Goal: Task Accomplishment & Management: Manage account settings

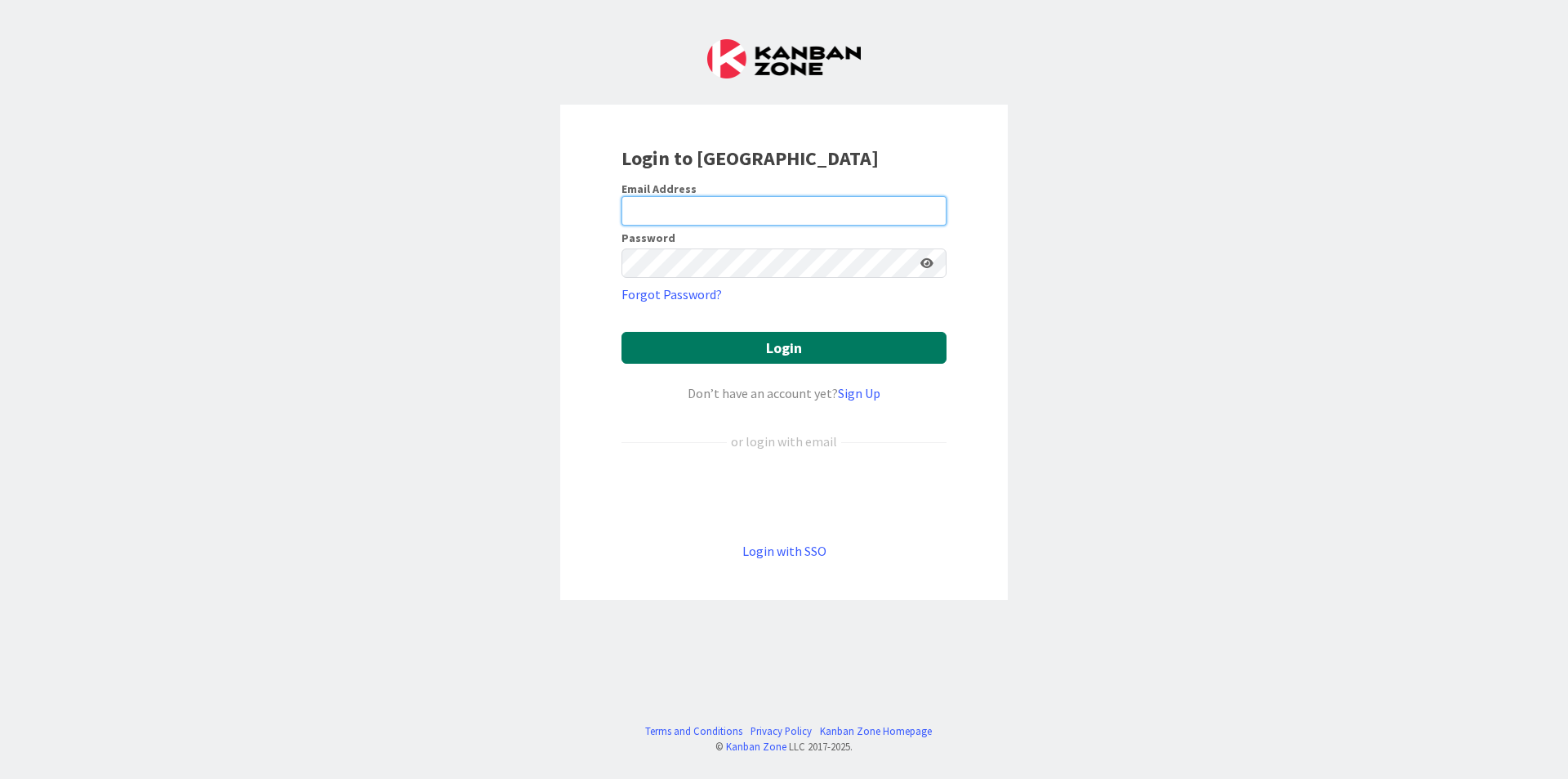
type input "[PERSON_NAME][EMAIL_ADDRESS][DOMAIN_NAME]"
click at [799, 335] on button "Login" at bounding box center [783, 348] width 325 height 32
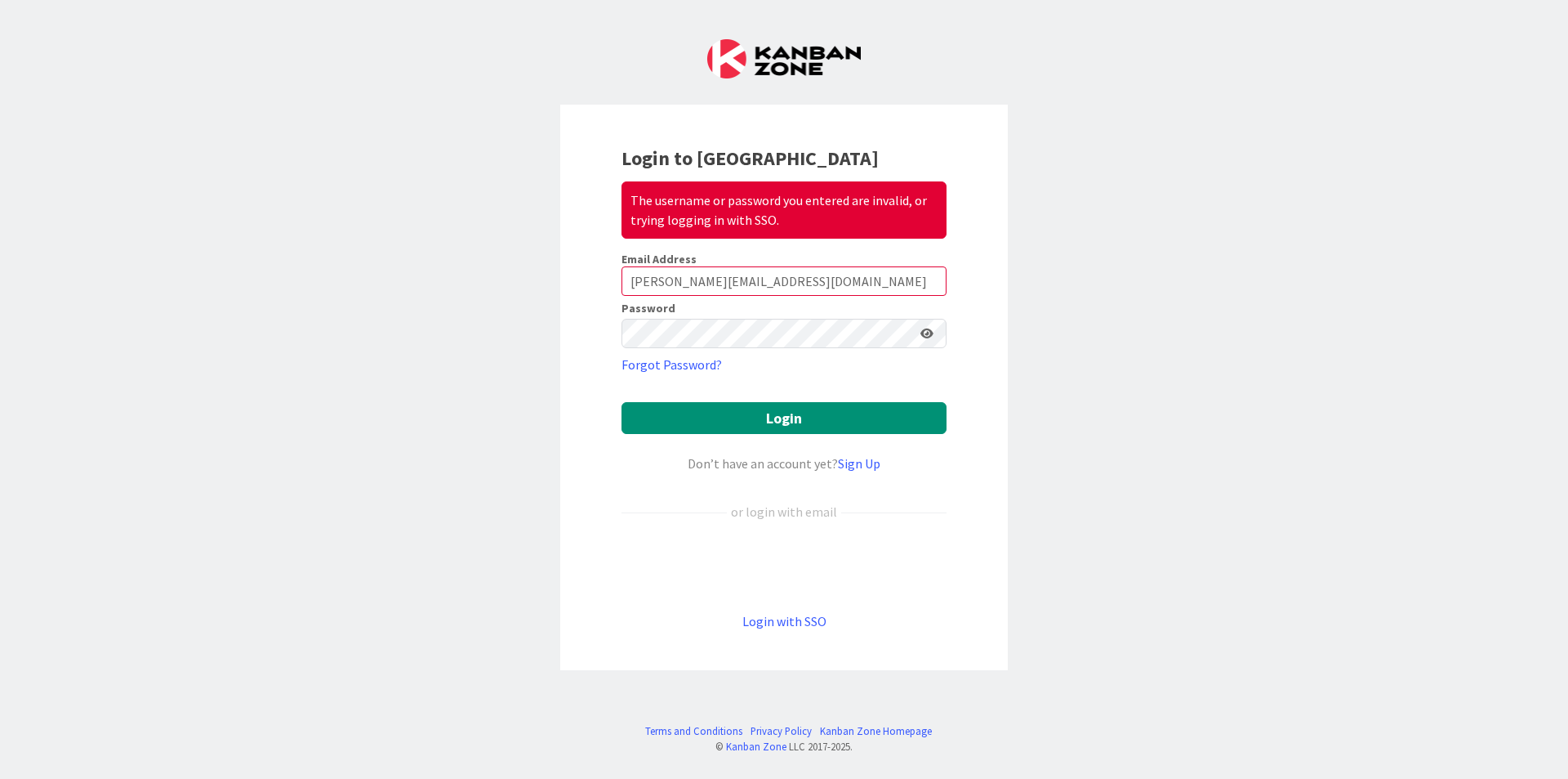
click at [927, 336] on icon at bounding box center [927, 333] width 13 height 12
click at [819, 279] on input "[PERSON_NAME][EMAIL_ADDRESS][DOMAIN_NAME]" at bounding box center [783, 281] width 325 height 29
click at [1028, 282] on div "Login to Kanban Zone The username or password you entered are invalid, or tryin…" at bounding box center [784, 390] width 1568 height 779
click at [802, 615] on link "Login with SSO" at bounding box center [784, 621] width 84 height 16
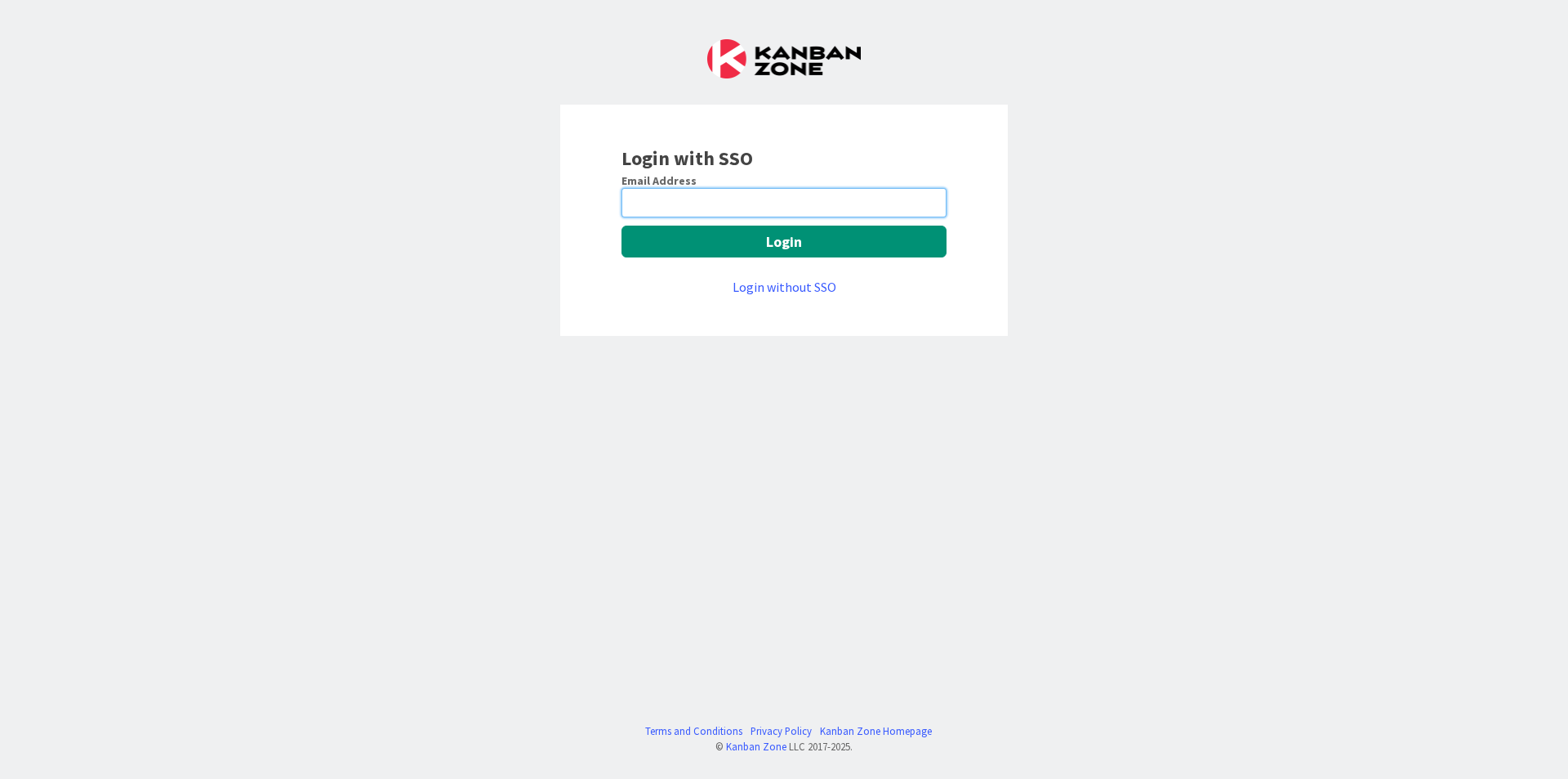
click at [720, 206] on input "email" at bounding box center [783, 203] width 325 height 29
click at [677, 201] on input "email" at bounding box center [783, 203] width 325 height 29
type input "[PERSON_NAME][EMAIL_ADDRESS][DOMAIN_NAME]"
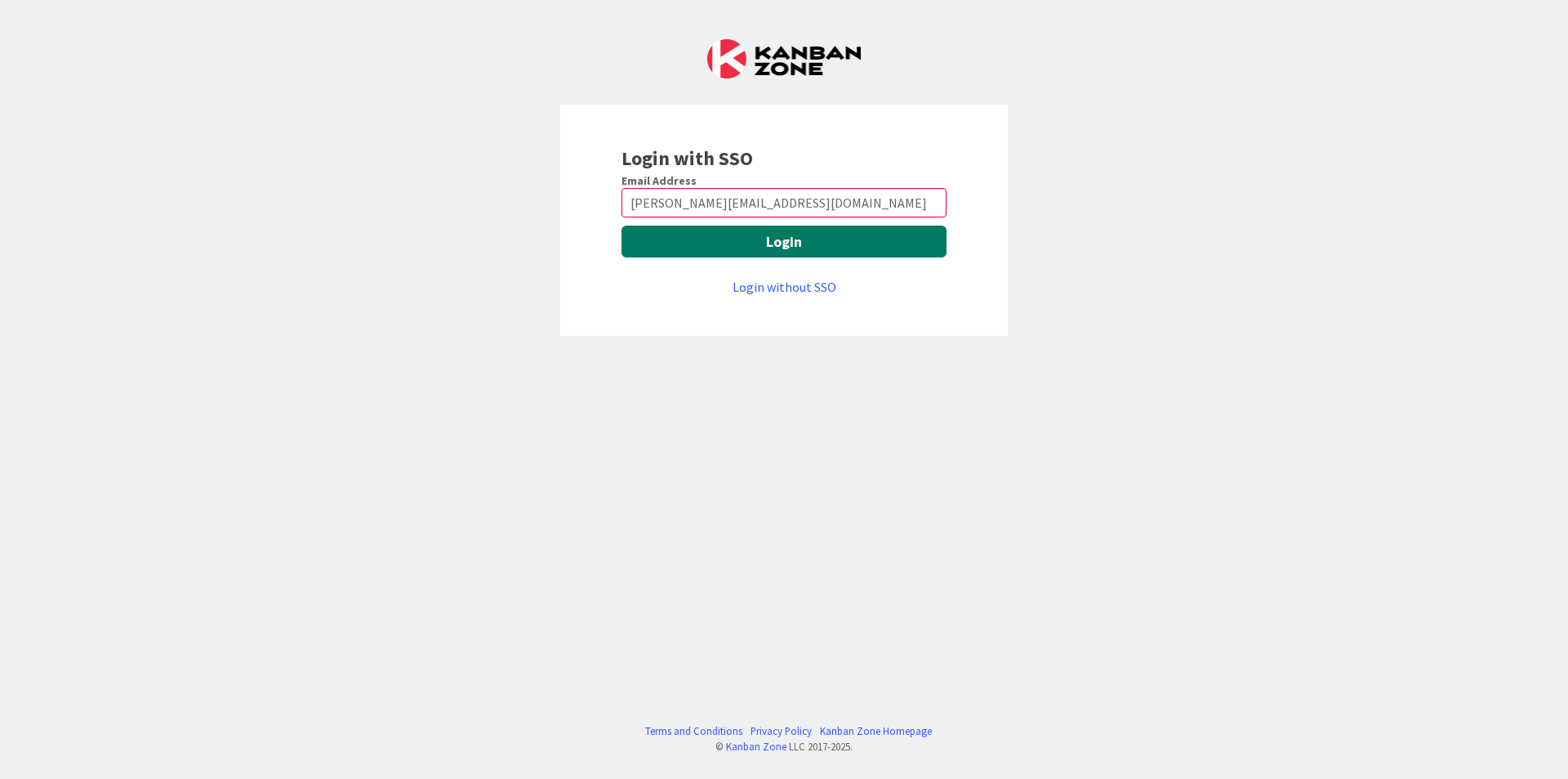
click at [719, 250] on button "Login" at bounding box center [783, 241] width 325 height 32
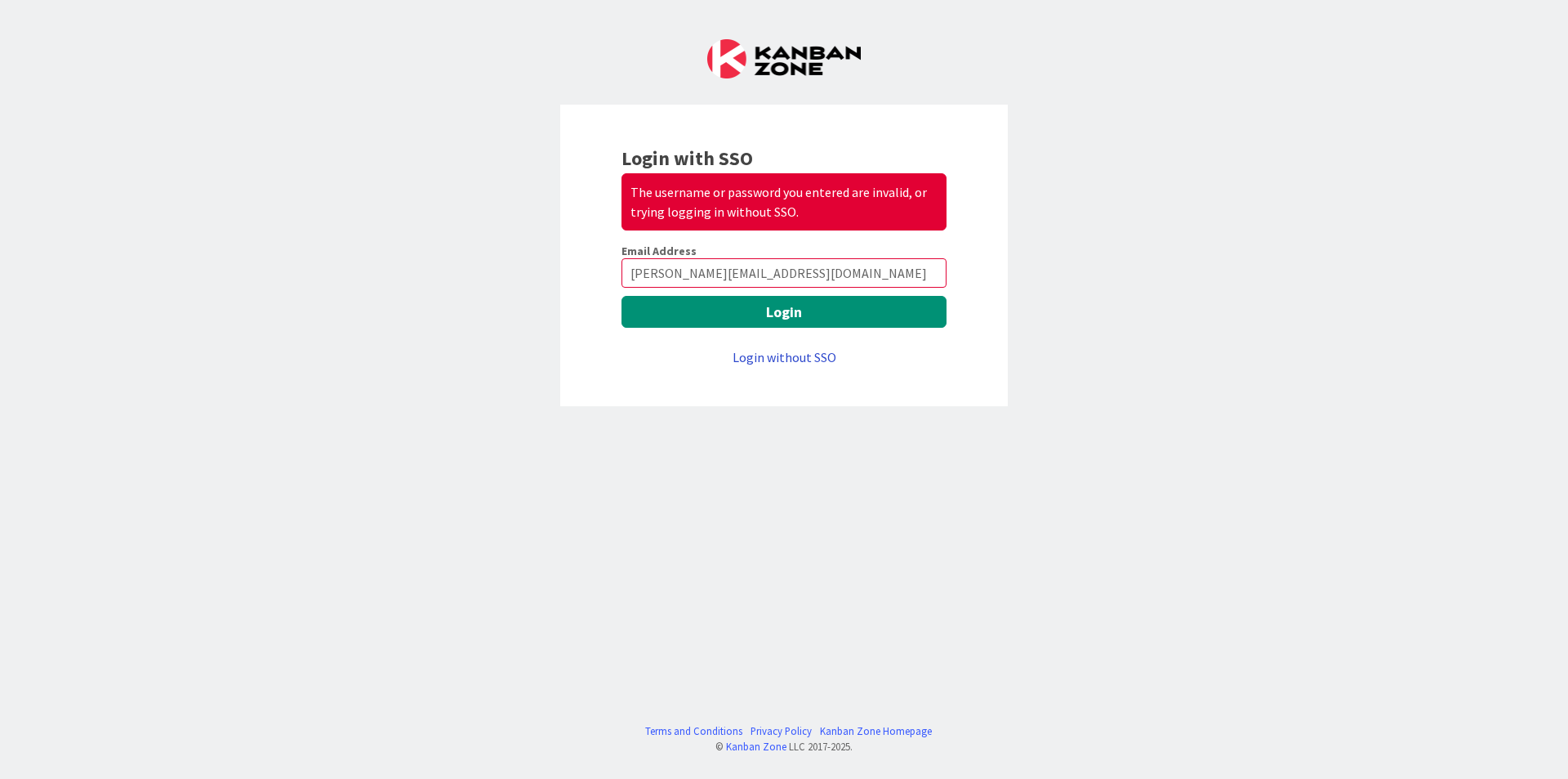
click at [787, 355] on link "Login without SSO" at bounding box center [784, 357] width 104 height 16
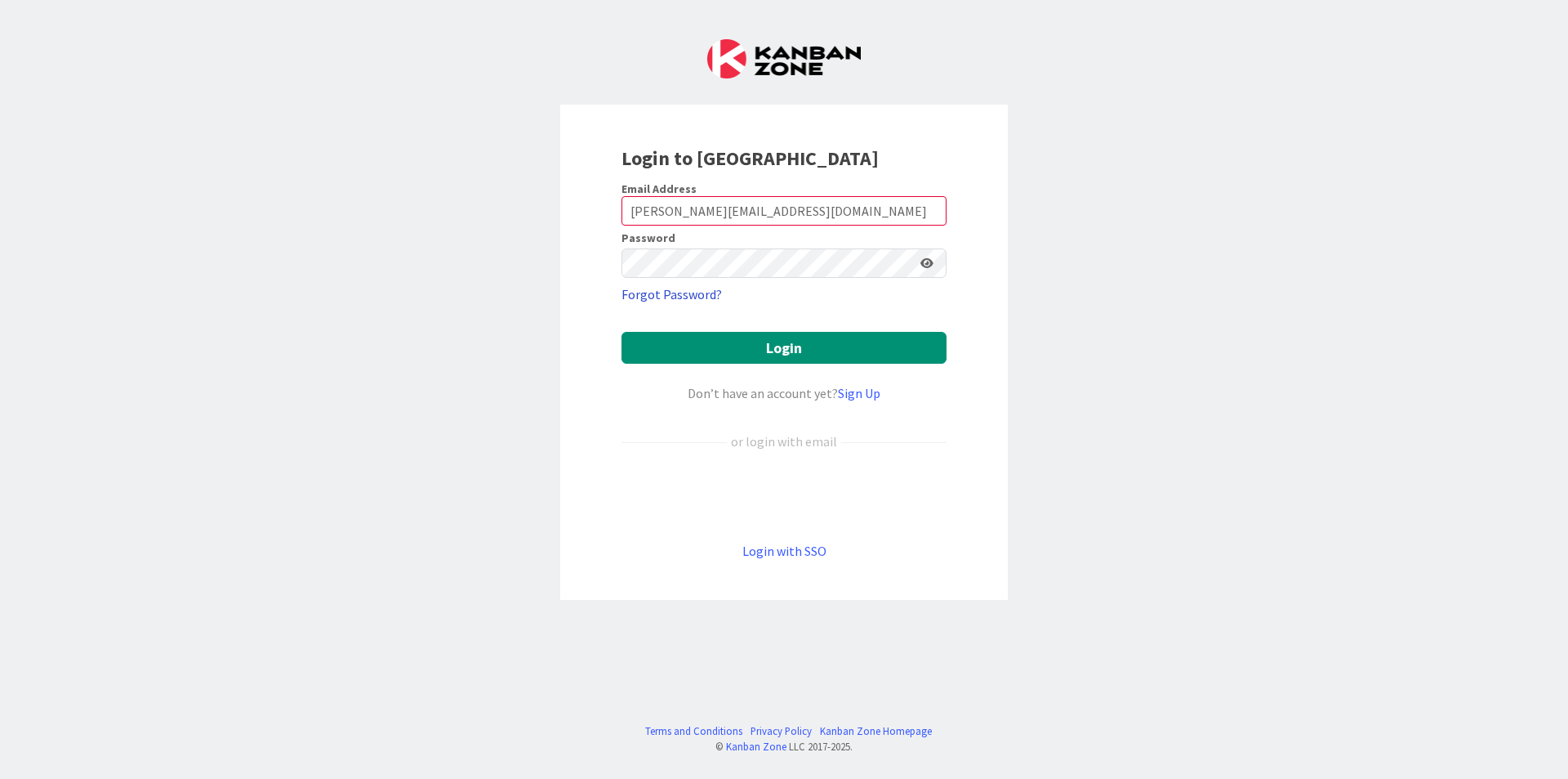
click at [684, 293] on link "Forgot Password?" at bounding box center [671, 294] width 100 height 20
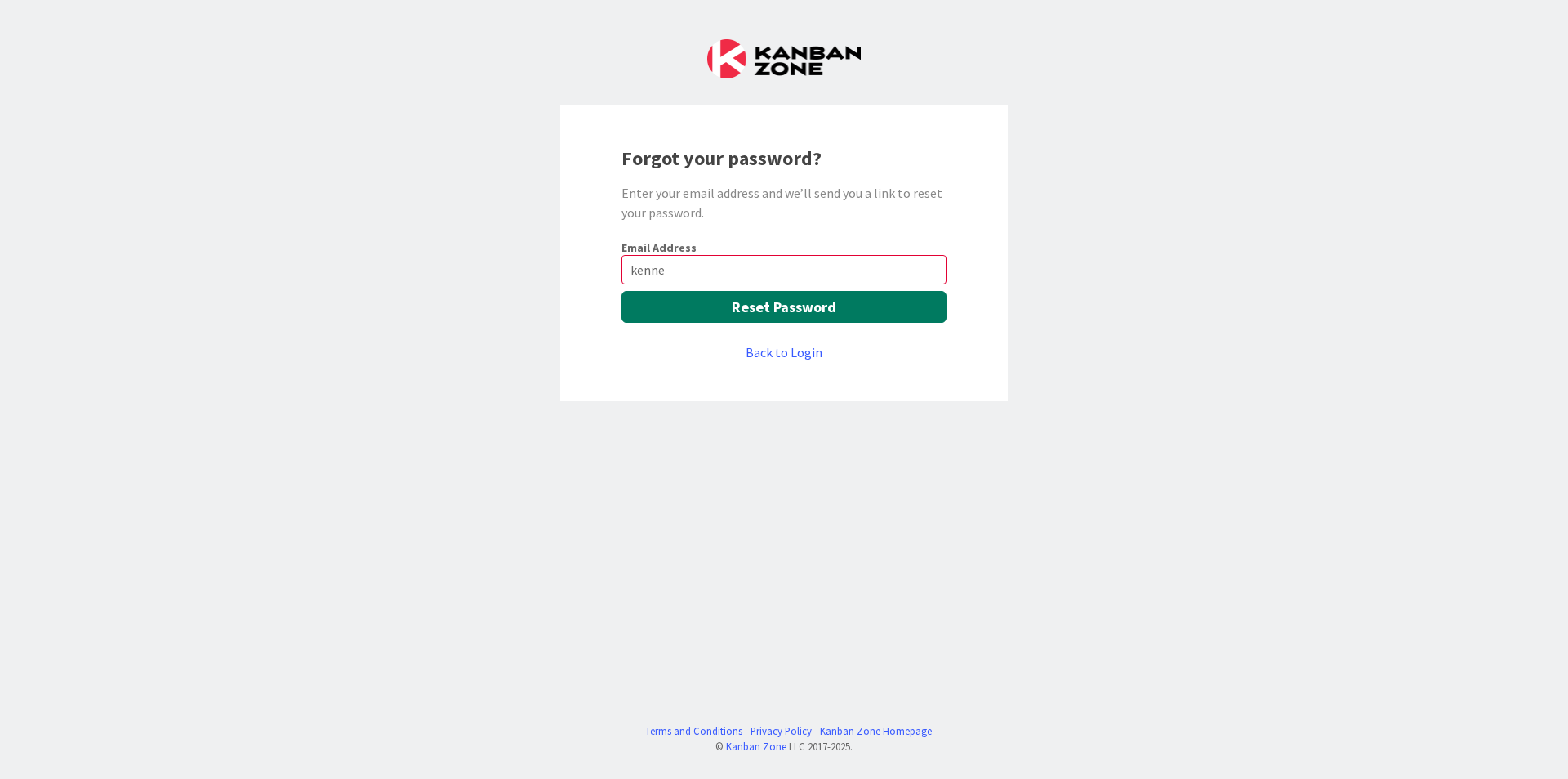
type input "[PERSON_NAME][EMAIL_ADDRESS][DOMAIN_NAME]"
click at [732, 320] on button "Reset Password" at bounding box center [783, 307] width 325 height 32
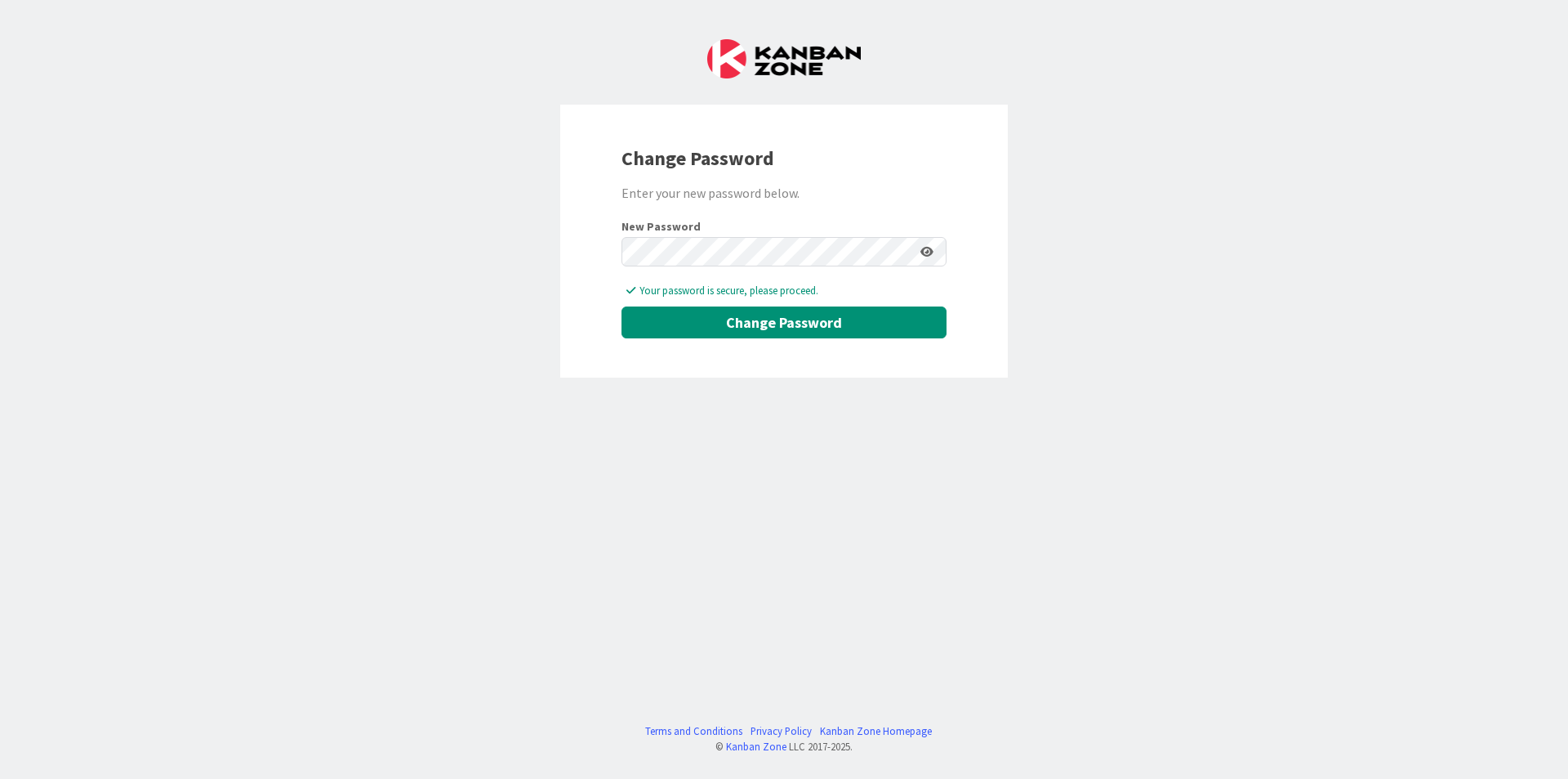
click at [659, 403] on div "Change Password Enter your new password below. New Password Your password is se…" at bounding box center [784, 390] width 1568 height 779
click at [707, 332] on button "Change Password" at bounding box center [783, 322] width 325 height 32
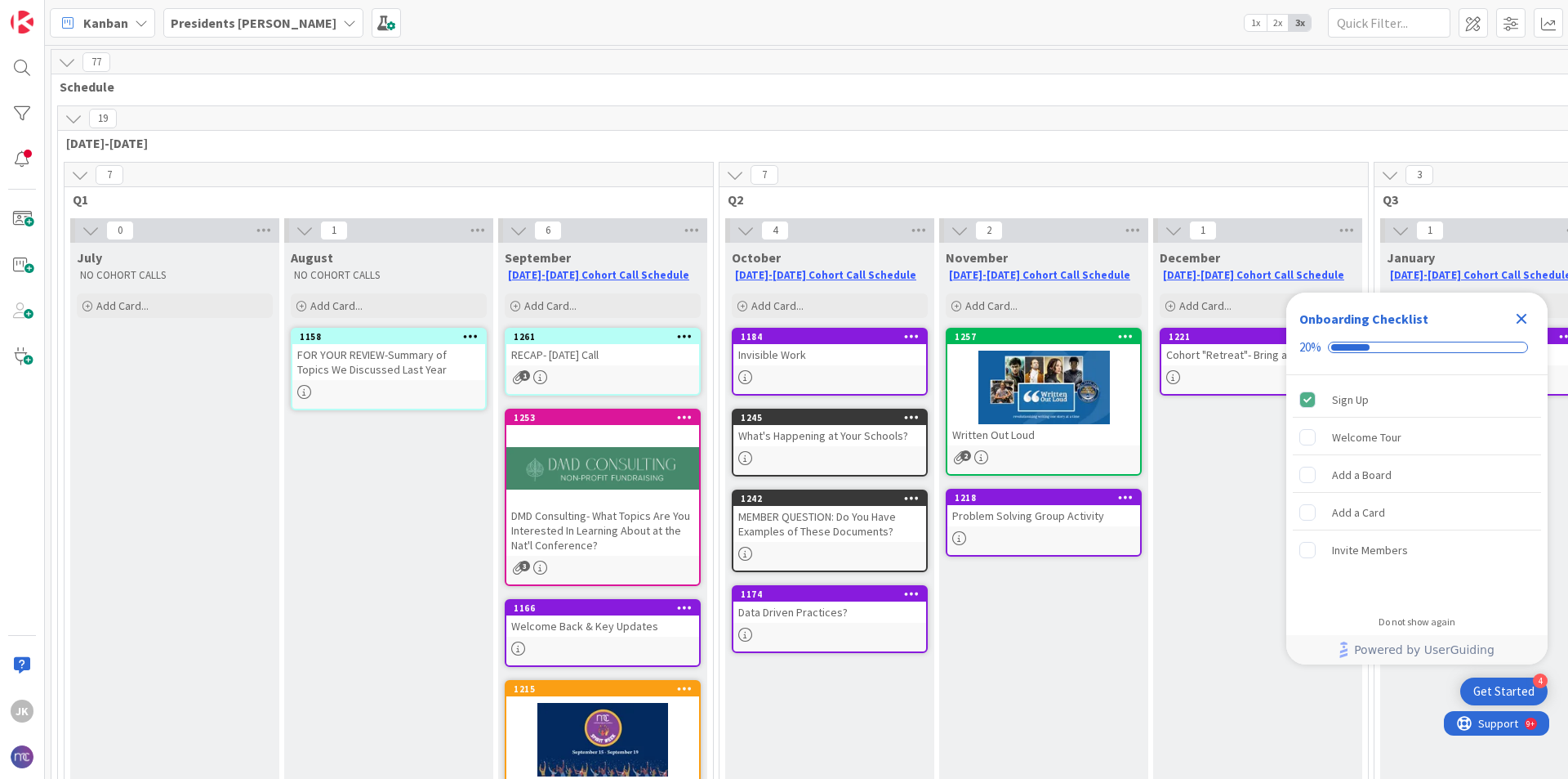
click at [1524, 323] on icon "Close Checklist" at bounding box center [1522, 319] width 11 height 11
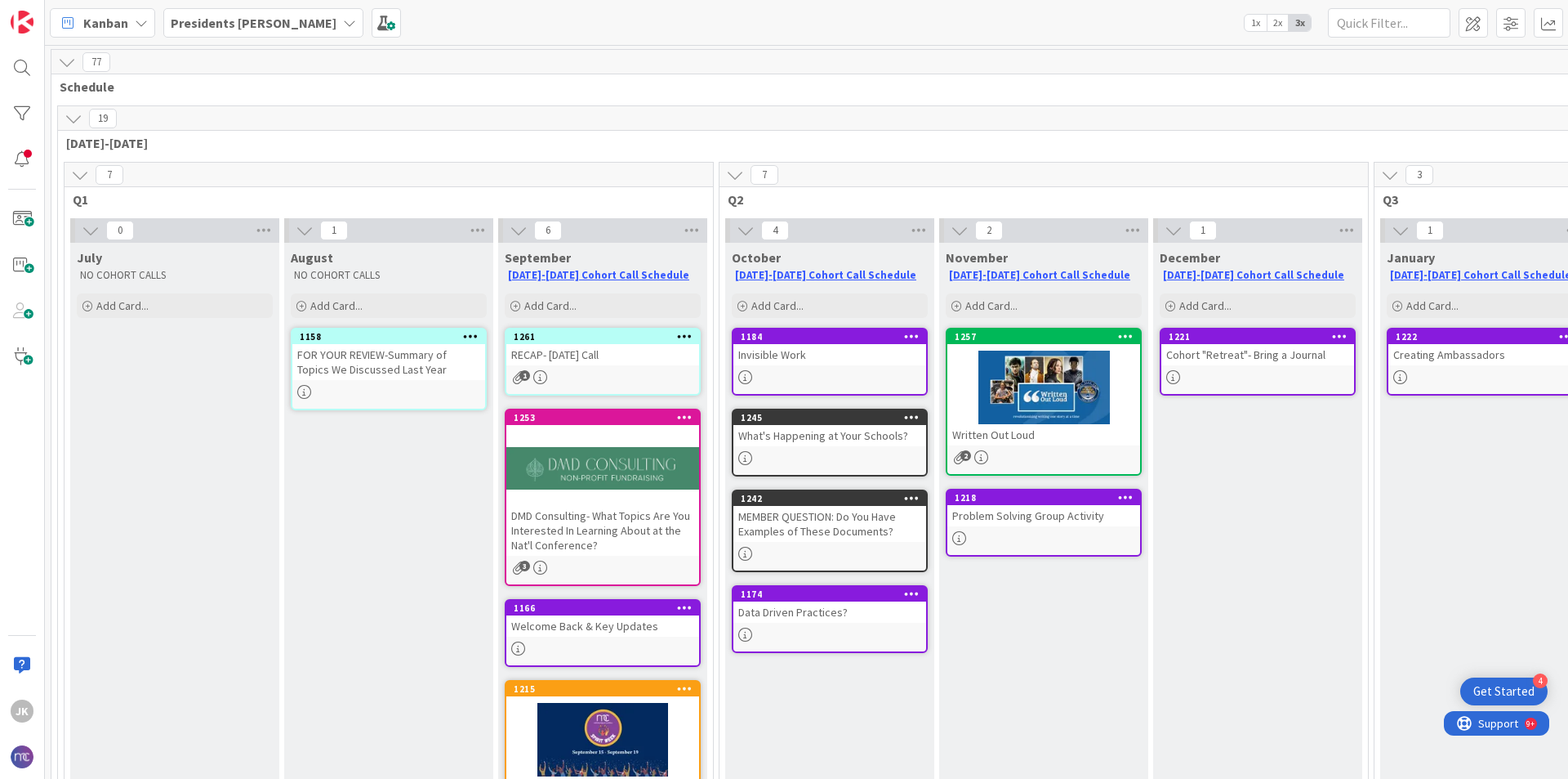
click at [101, 28] on span "Kanban" at bounding box center [106, 23] width 45 height 20
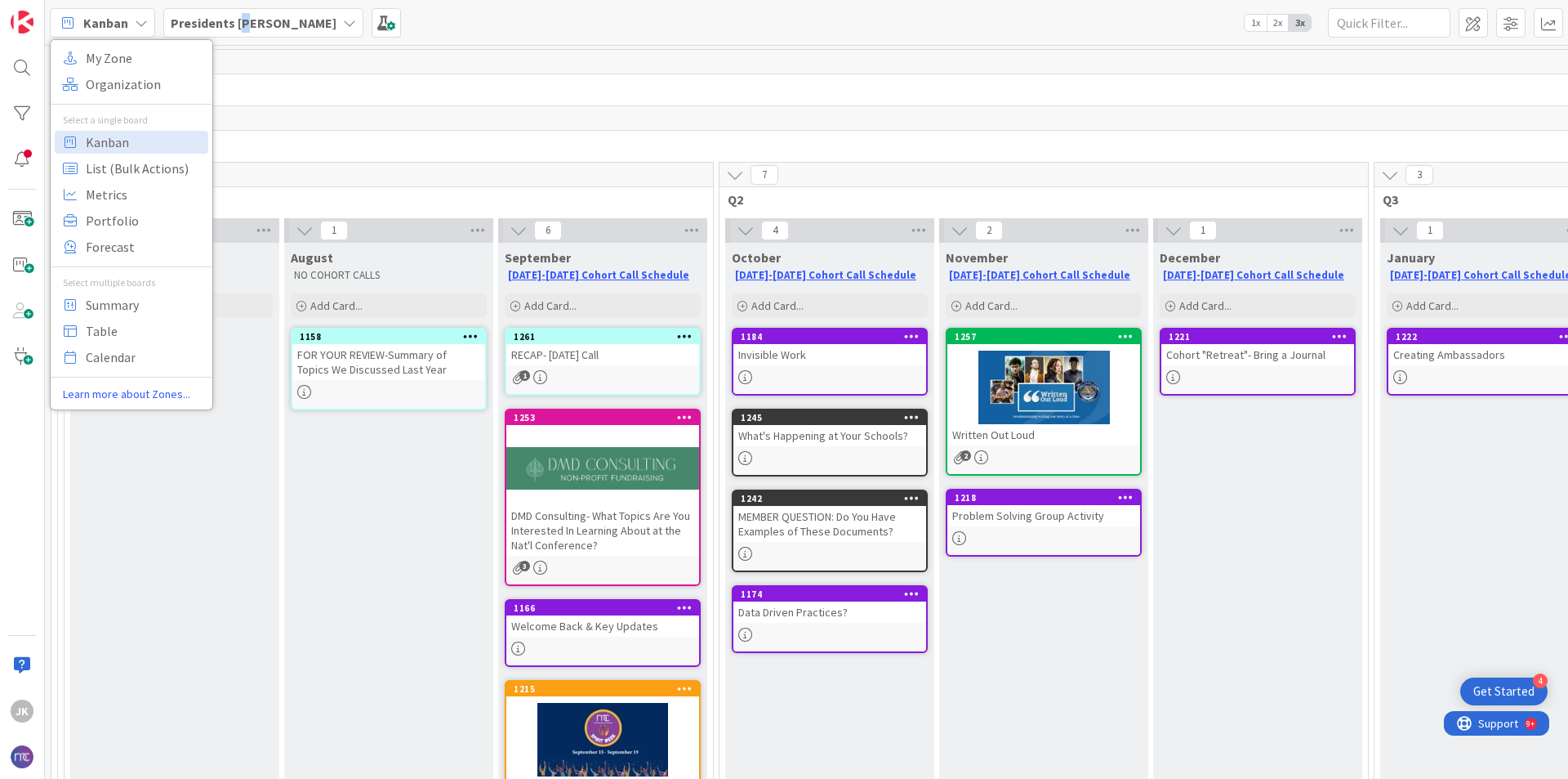
click at [246, 30] on b "Presidents Cohort Calls" at bounding box center [254, 23] width 166 height 16
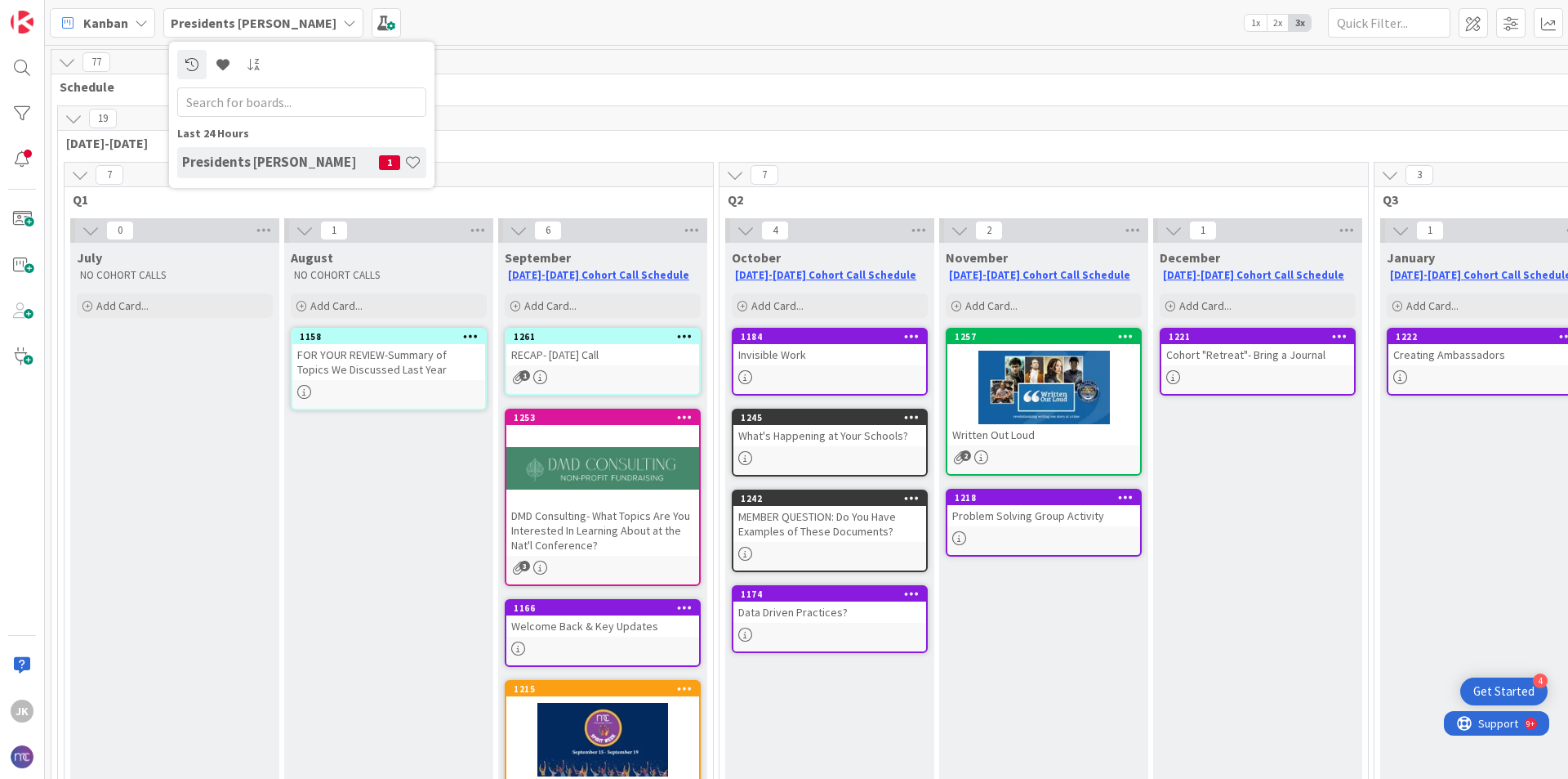
click at [246, 20] on b "Presidents Cohort Calls" at bounding box center [254, 23] width 166 height 16
click at [1398, 17] on input "text" at bounding box center [1389, 23] width 123 height 29
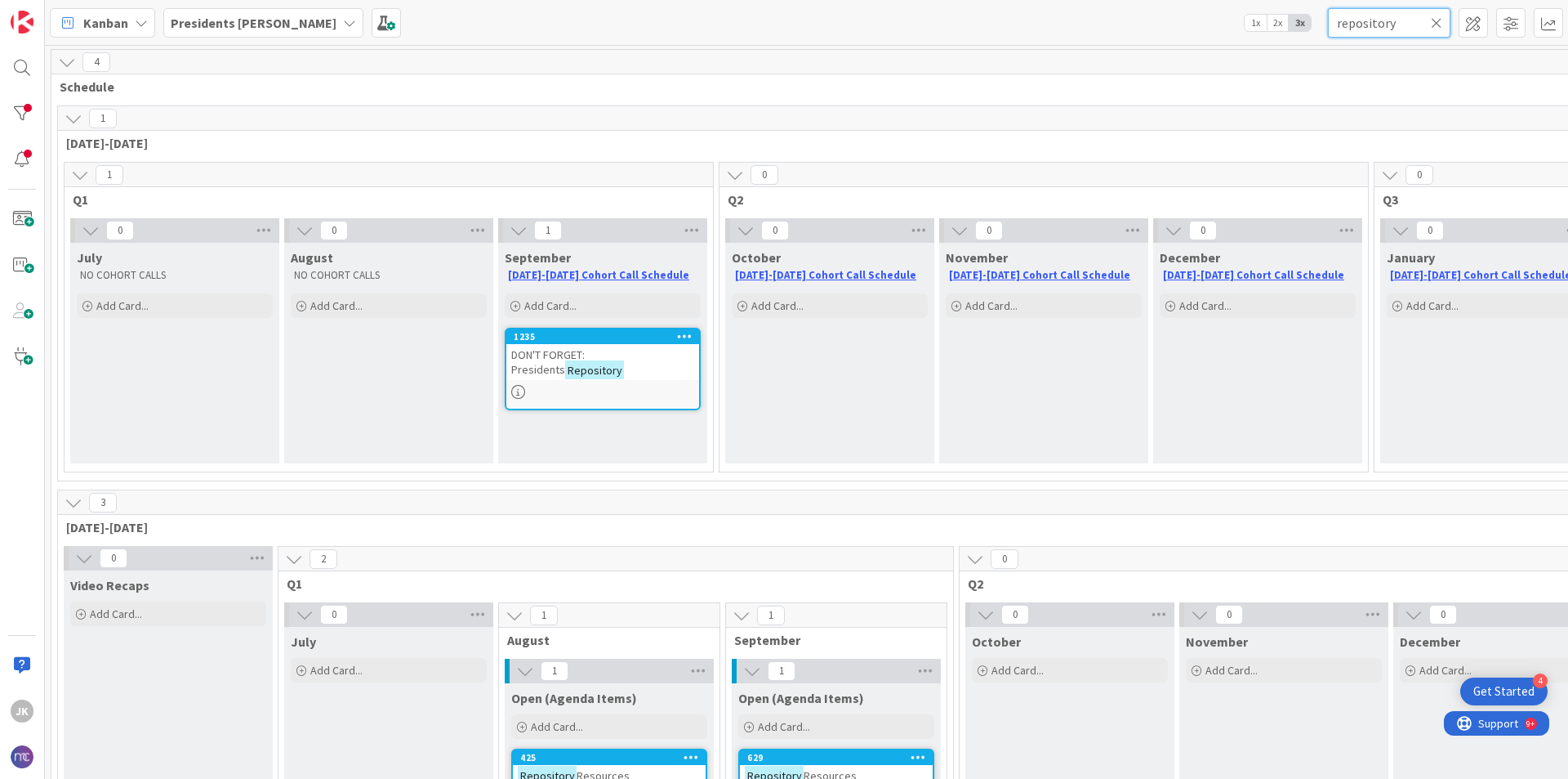
type input "repository"
click at [613, 387] on div at bounding box center [603, 391] width 193 height 14
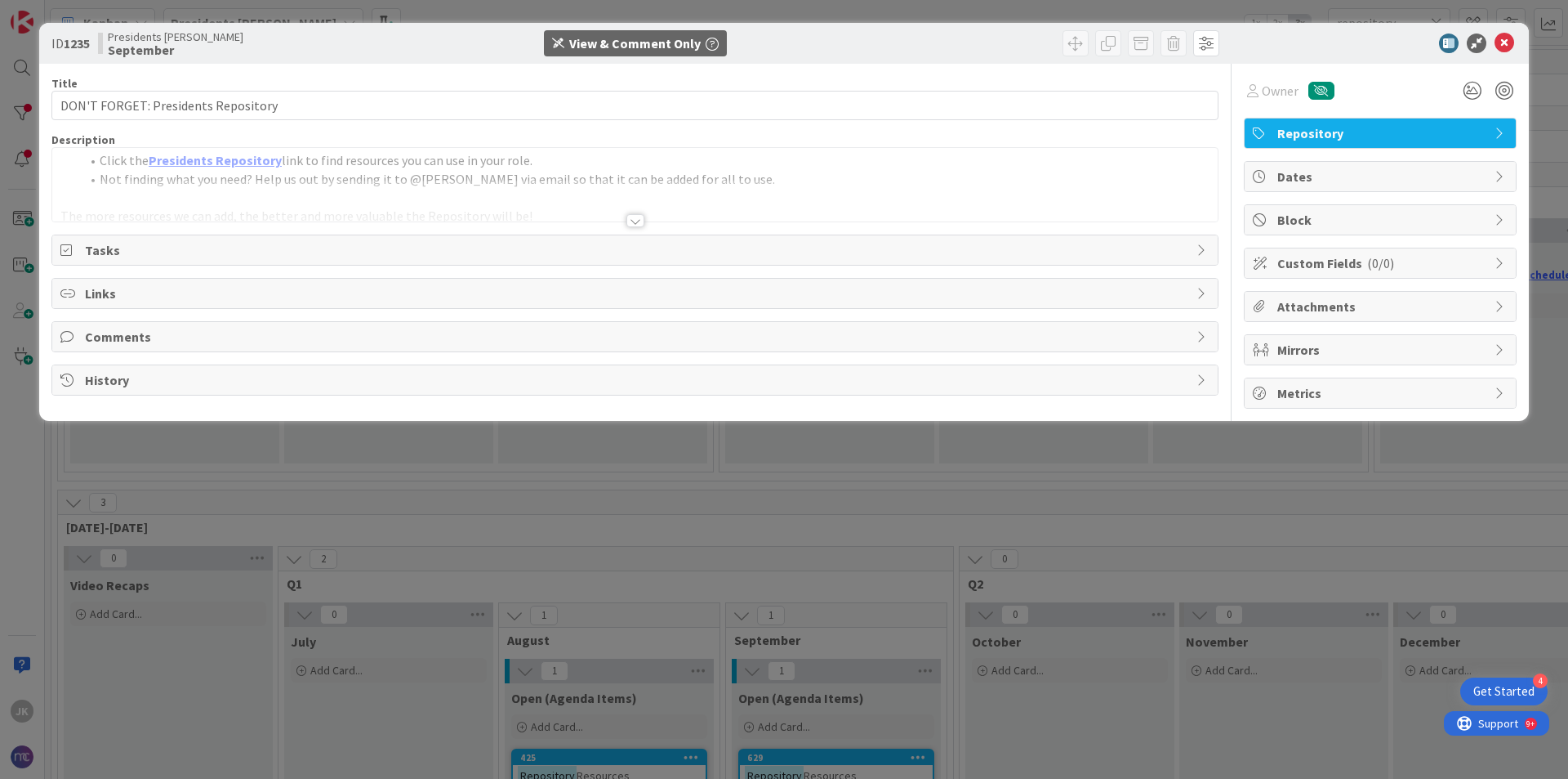
click at [237, 146] on div "Description" at bounding box center [635, 139] width 1167 height 15
click at [227, 167] on link "Presidents Repository" at bounding box center [215, 160] width 133 height 16
